Goal: Task Accomplishment & Management: Complete application form

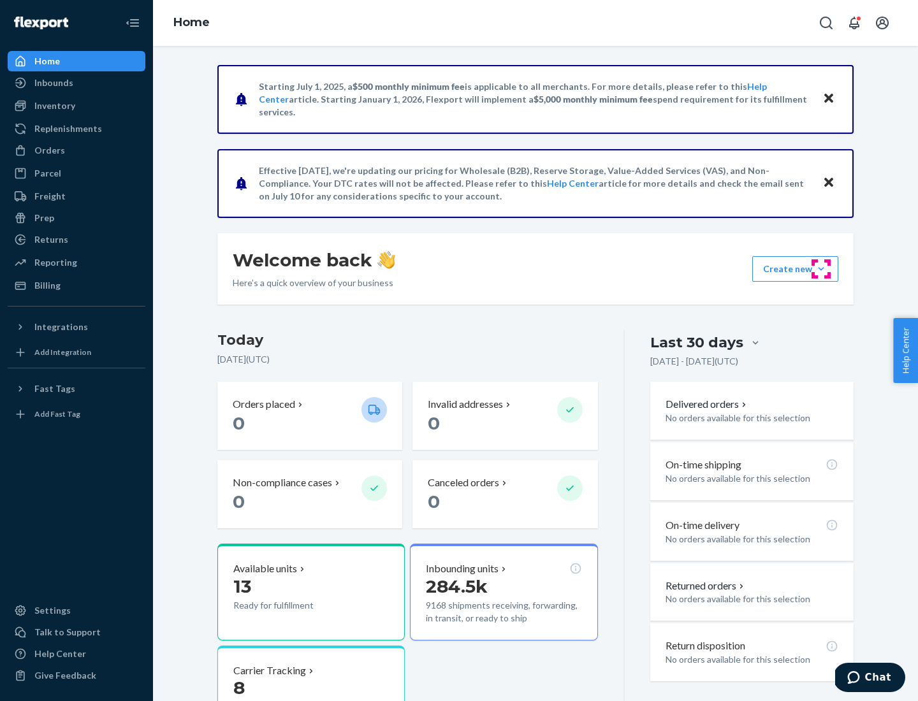
click at [821, 269] on button "Create new Create new inbound Create new order Create new product" at bounding box center [795, 268] width 86 height 25
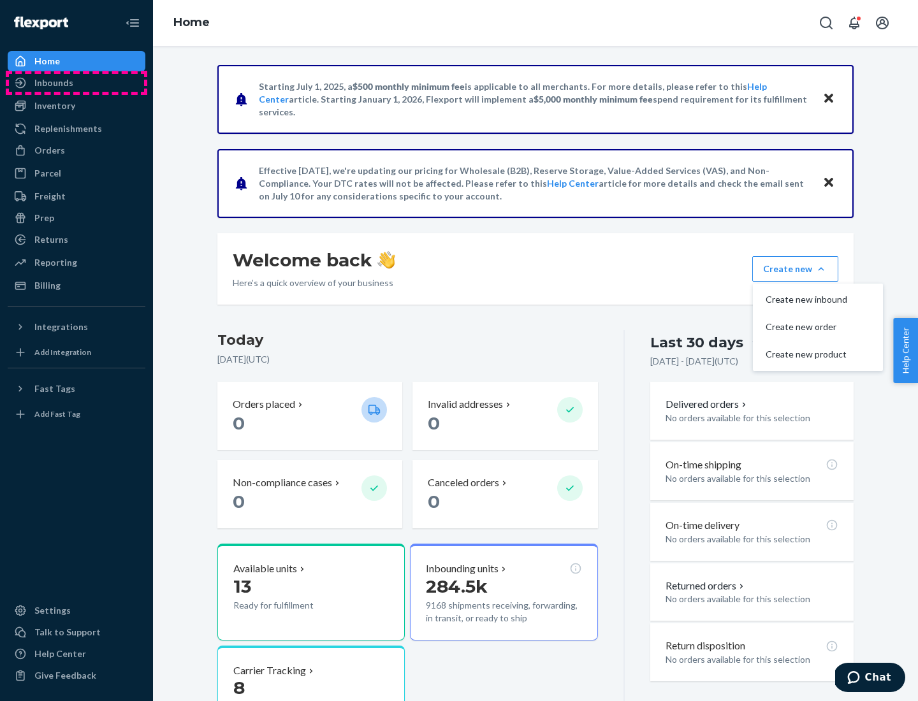
click at [76, 83] on div "Inbounds" at bounding box center [76, 83] width 135 height 18
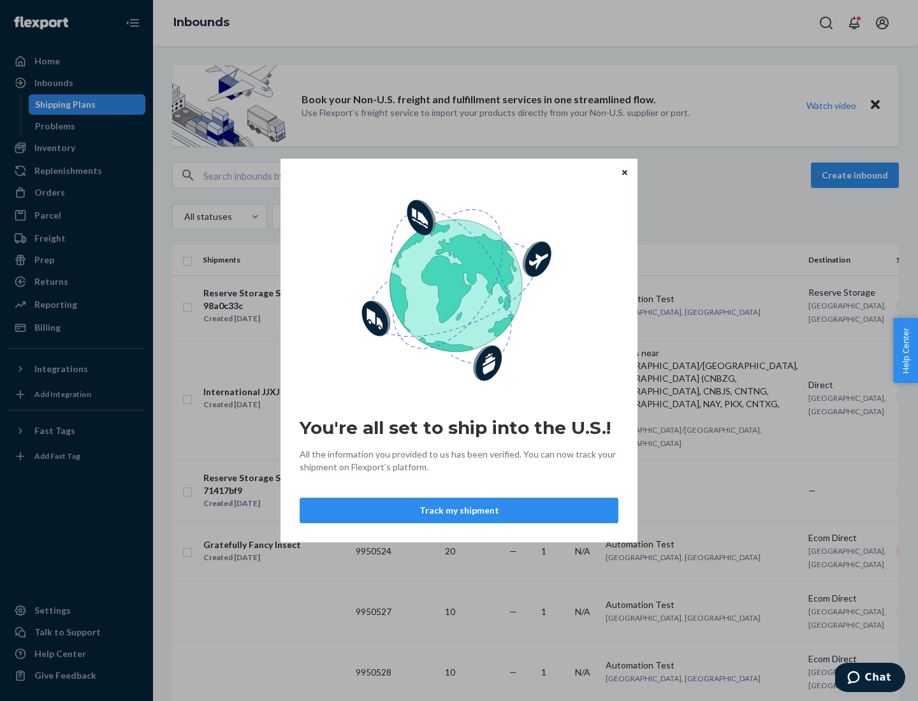
click at [459, 511] on button "Track my shipment" at bounding box center [459, 510] width 319 height 25
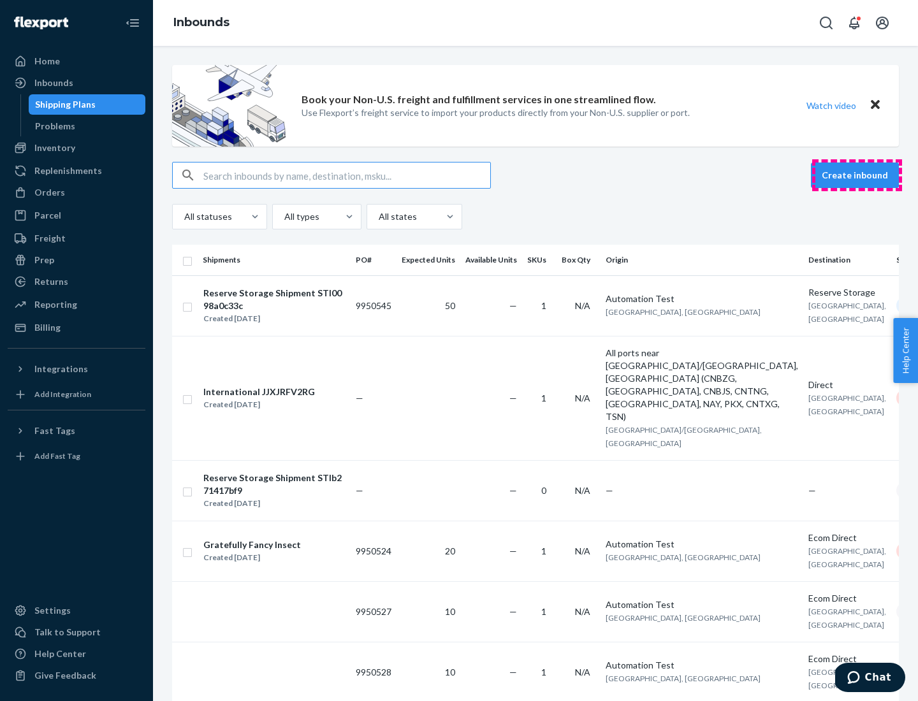
click at [857, 175] on button "Create inbound" at bounding box center [855, 175] width 88 height 25
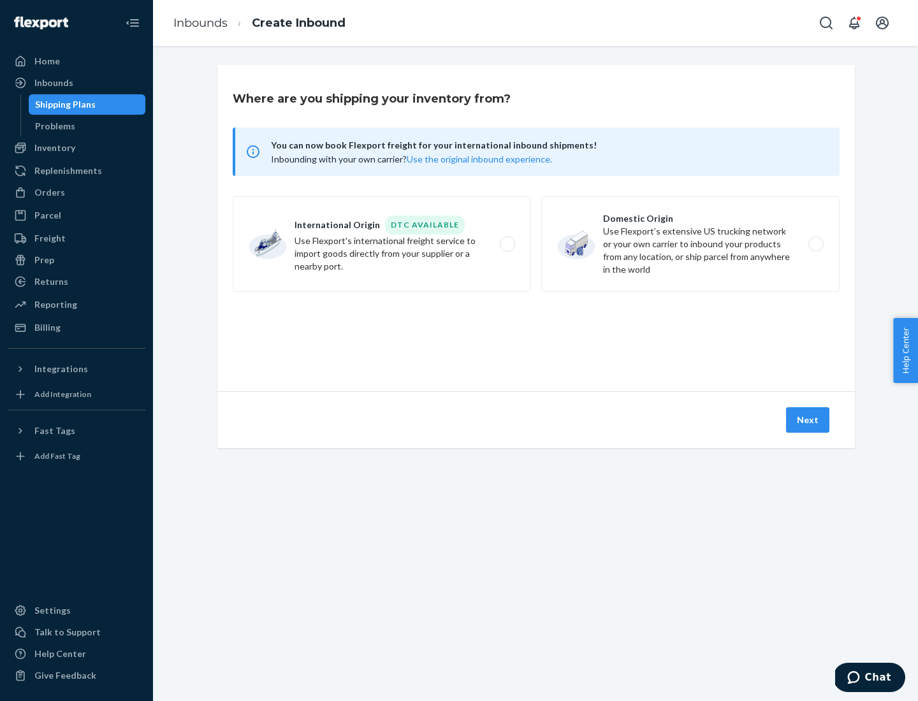
click at [382, 244] on label "International Origin DTC Available Use Flexport's international freight service…" at bounding box center [382, 244] width 298 height 96
click at [507, 244] on input "International Origin DTC Available Use Flexport's international freight service…" at bounding box center [511, 244] width 8 height 8
radio input "true"
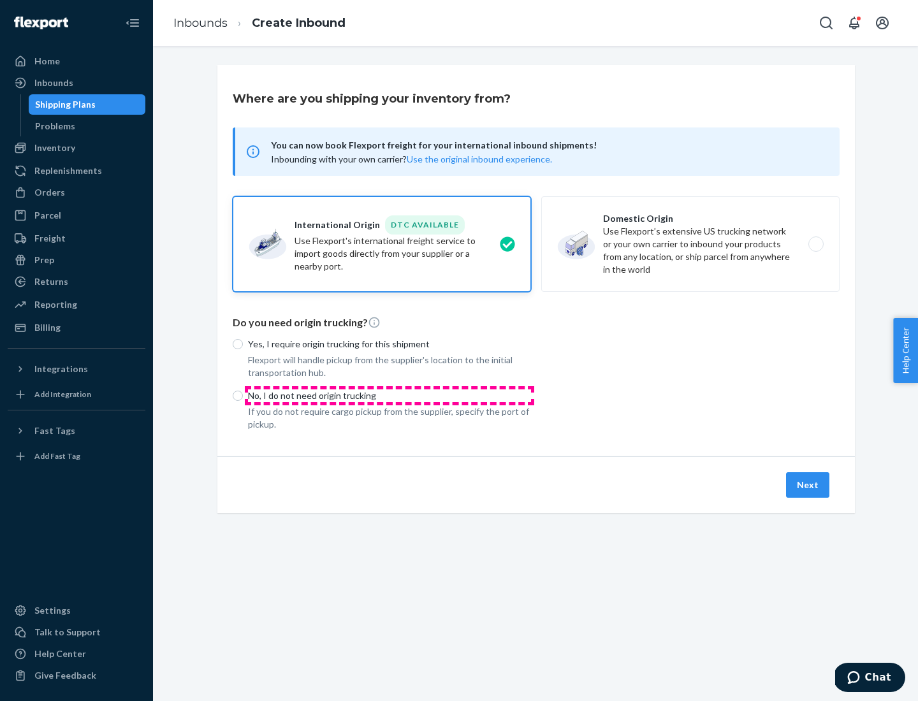
click at [389, 395] on p "No, I do not need origin trucking" at bounding box center [389, 395] width 283 height 13
click at [243, 395] on input "No, I do not need origin trucking" at bounding box center [238, 396] width 10 height 10
radio input "true"
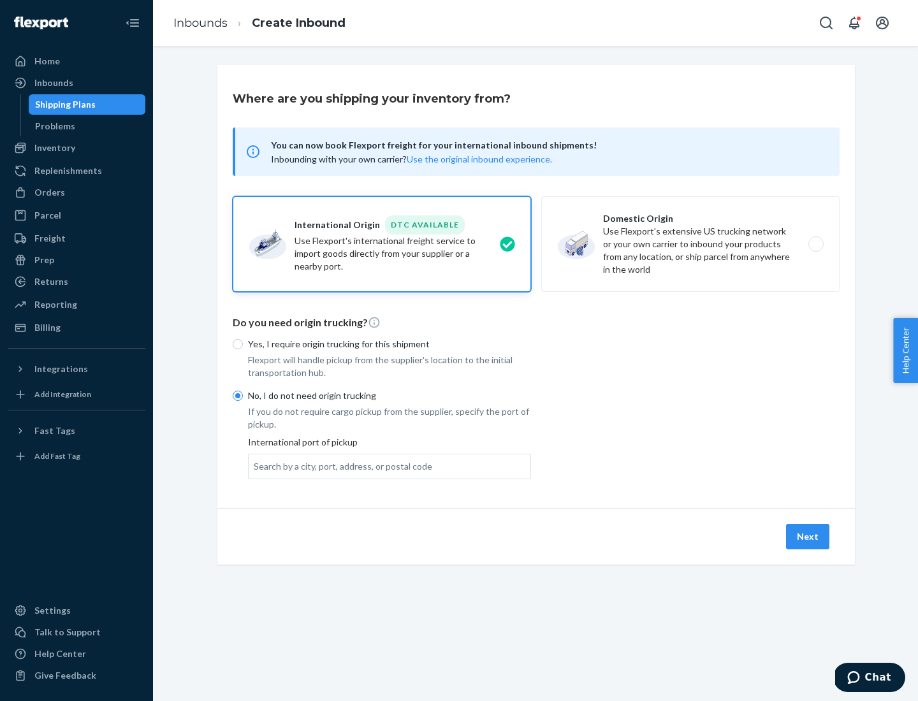
click at [340, 466] on div "Search by a city, port, address, or postal code" at bounding box center [343, 466] width 178 height 13
click at [255, 466] on input "Search by a city, port, address, or postal code" at bounding box center [254, 466] width 1 height 13
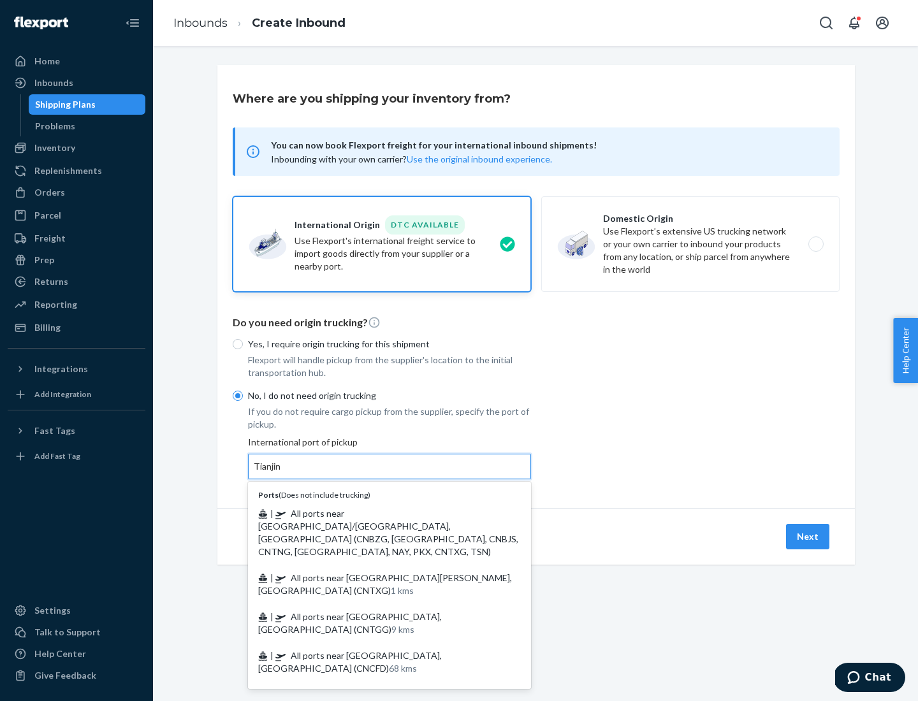
click at [377, 513] on span "| All ports near [GEOGRAPHIC_DATA]/[GEOGRAPHIC_DATA], [GEOGRAPHIC_DATA] (CNBZG,…" at bounding box center [388, 532] width 260 height 49
click at [282, 473] on input "Tianjin" at bounding box center [268, 466] width 28 height 13
type input "All ports near [GEOGRAPHIC_DATA]/[GEOGRAPHIC_DATA], [GEOGRAPHIC_DATA] (CNBZG, […"
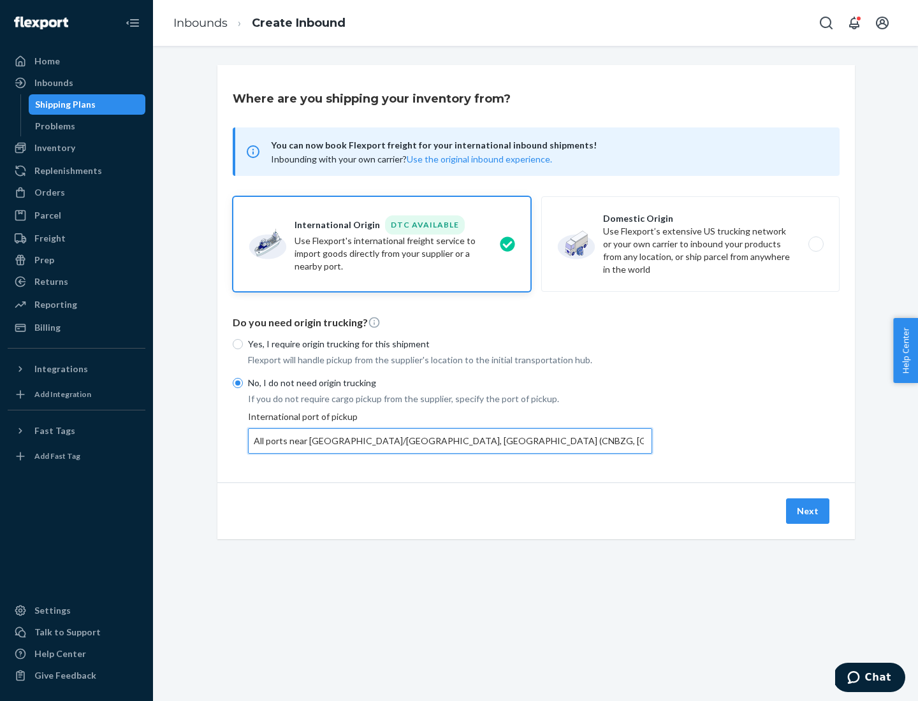
click at [808, 511] on button "Next" at bounding box center [807, 510] width 43 height 25
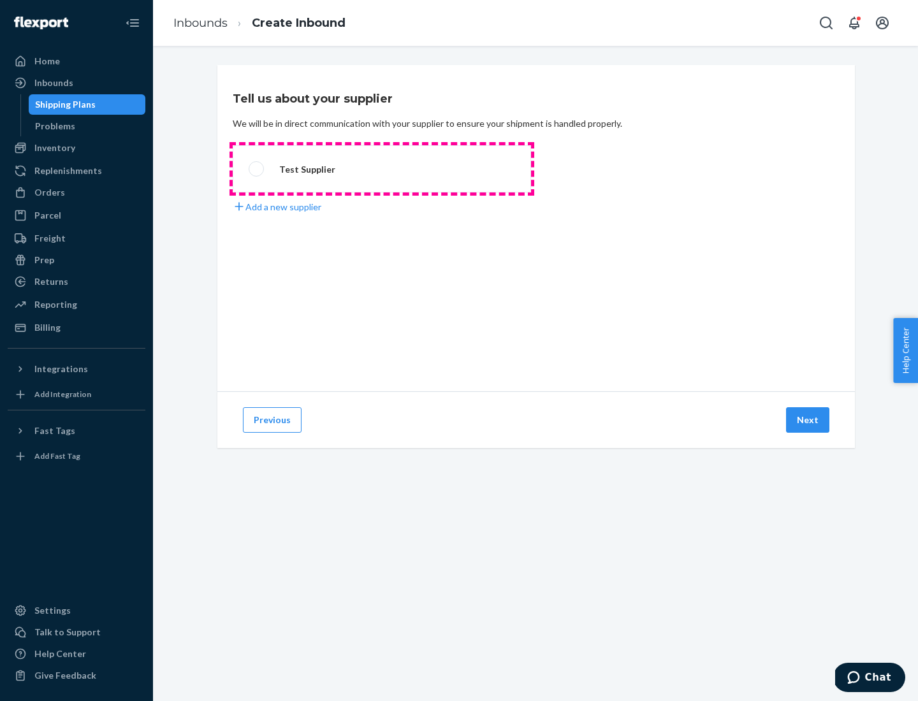
click at [382, 169] on label "Test Supplier" at bounding box center [382, 168] width 298 height 47
click at [257, 169] on input "Test Supplier" at bounding box center [253, 169] width 8 height 8
radio input "true"
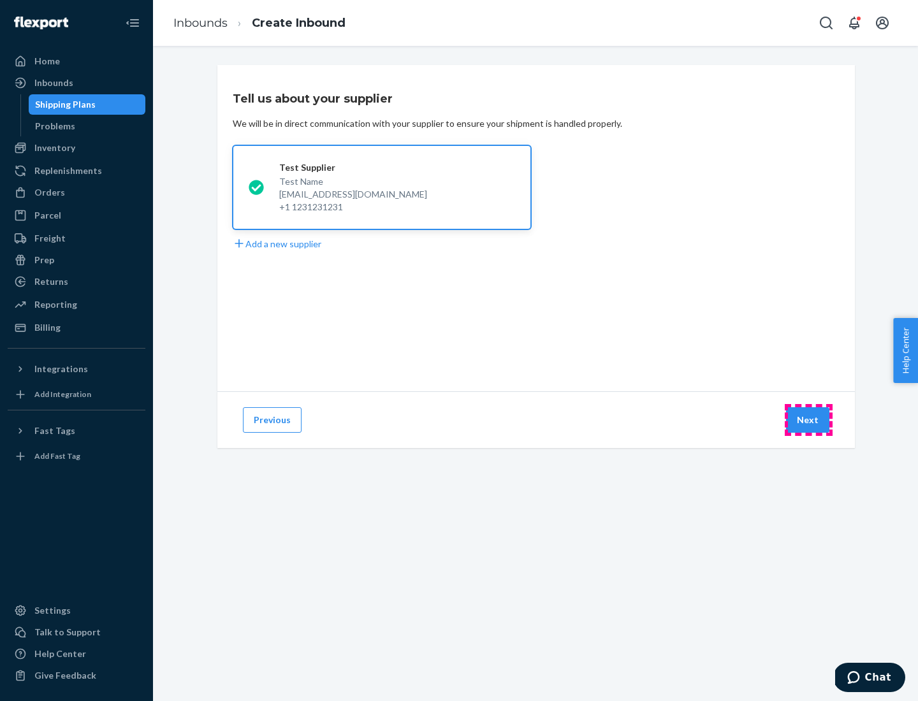
click at [808, 420] on button "Next" at bounding box center [807, 419] width 43 height 25
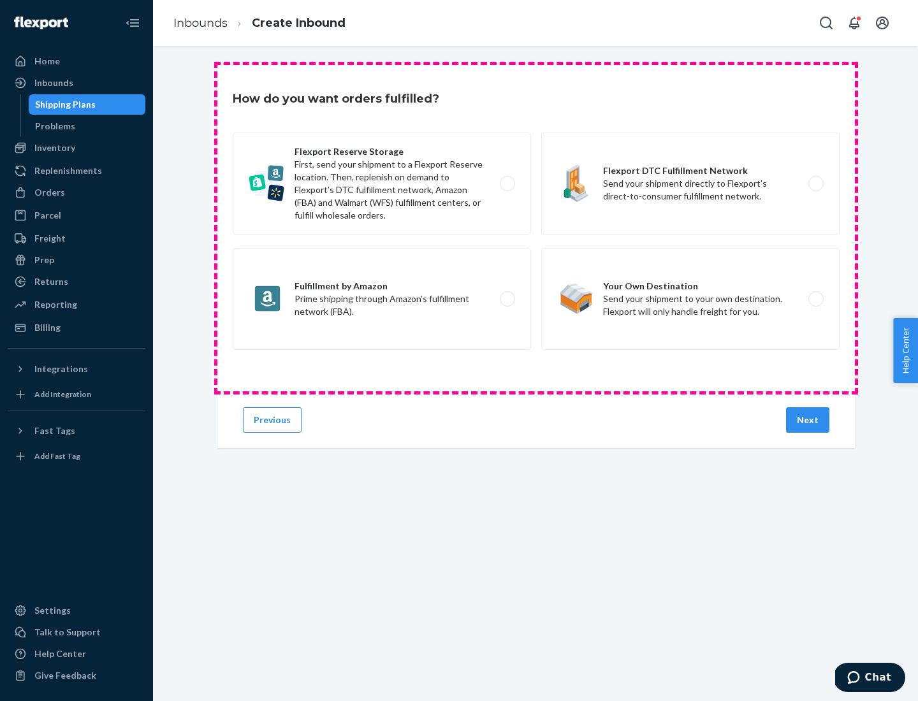
click at [536, 228] on div "Flexport Reserve Storage First, send your shipment to a Flexport Reserve locati…" at bounding box center [536, 243] width 607 height 221
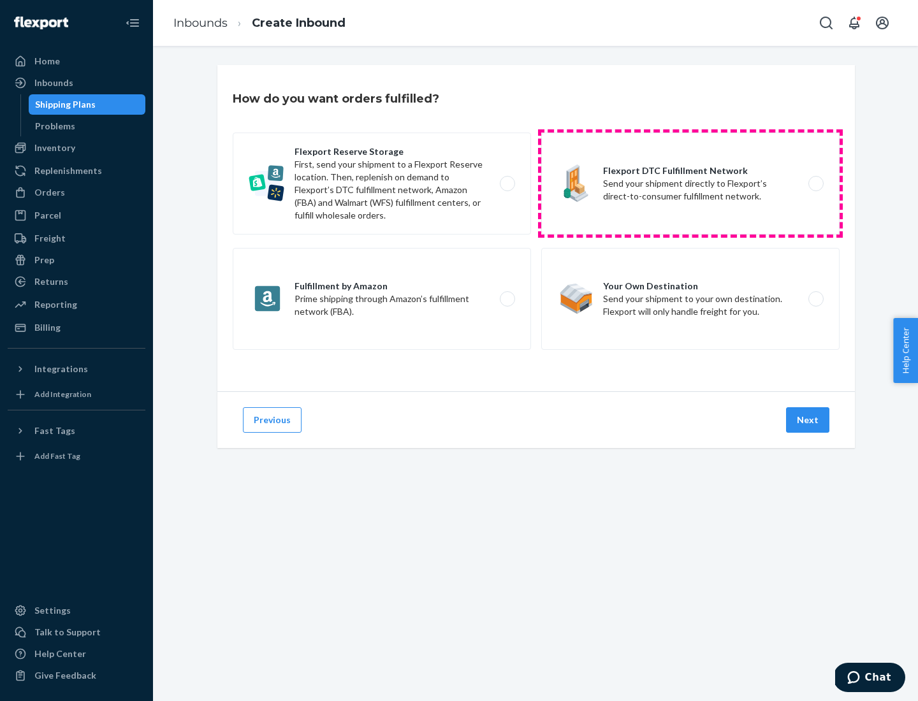
click at [690, 184] on label "Flexport DTC Fulfillment Network Send your shipment directly to Flexport’s dire…" at bounding box center [690, 184] width 298 height 102
click at [815, 184] on input "Flexport DTC Fulfillment Network Send your shipment directly to Flexport’s dire…" at bounding box center [819, 184] width 8 height 8
radio input "true"
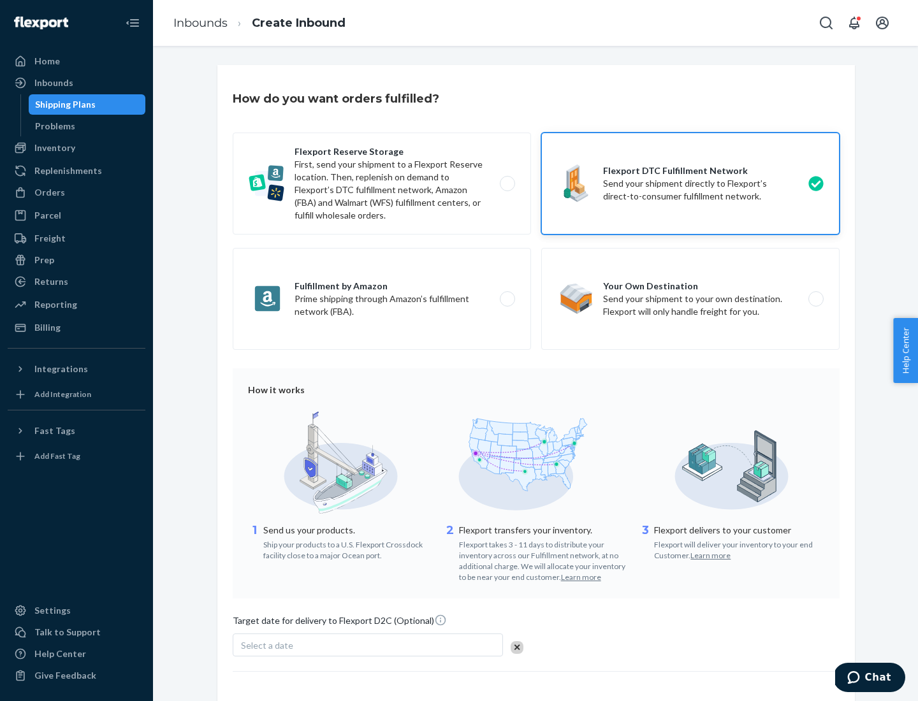
scroll to position [94, 0]
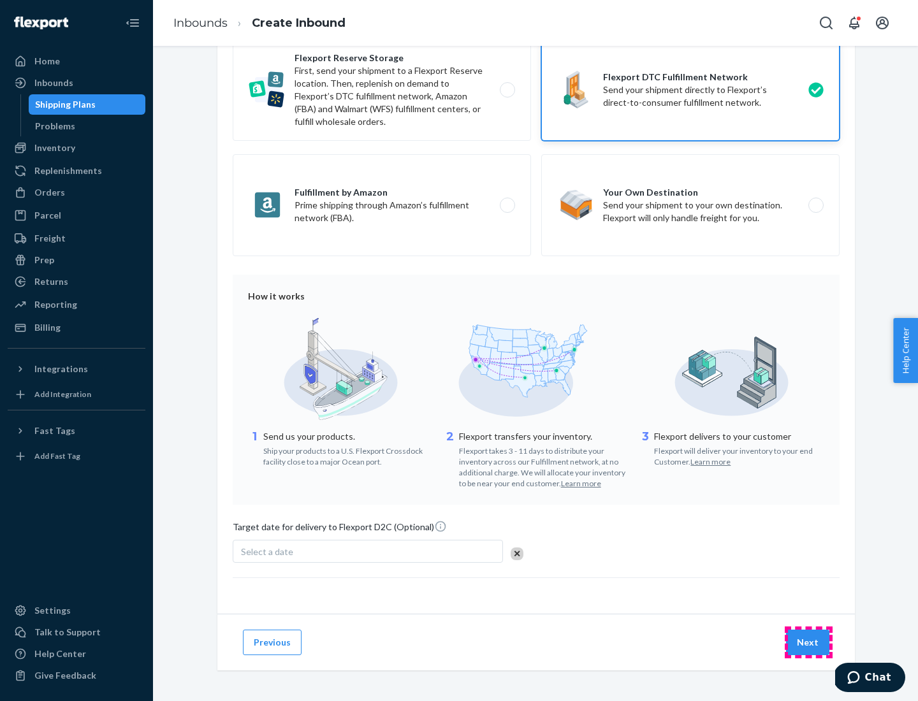
click at [808, 642] on button "Next" at bounding box center [807, 642] width 43 height 25
